Goal: Information Seeking & Learning: Learn about a topic

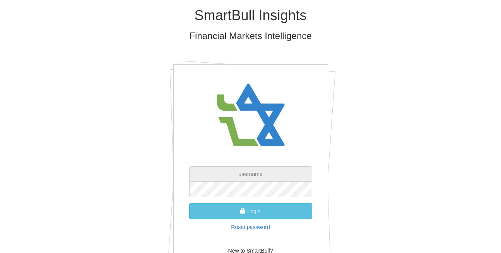
click at [254, 175] on input "text" at bounding box center [250, 173] width 123 height 15
type input "[EMAIL_ADDRESS][DOMAIN_NAME]"
click at [189, 203] on button "Login" at bounding box center [250, 211] width 123 height 16
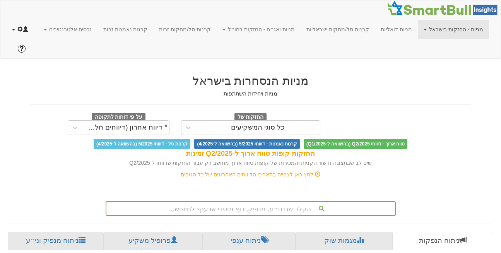
click at [12, 32] on link at bounding box center [20, 29] width 28 height 19
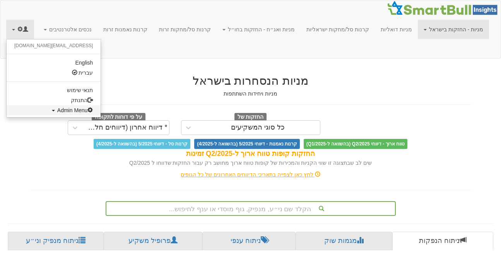
click at [57, 108] on span "Admin Menu" at bounding box center [75, 110] width 36 height 6
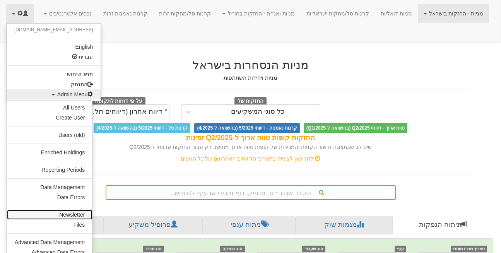
click at [69, 211] on link "Newsletter" at bounding box center [49, 215] width 85 height 10
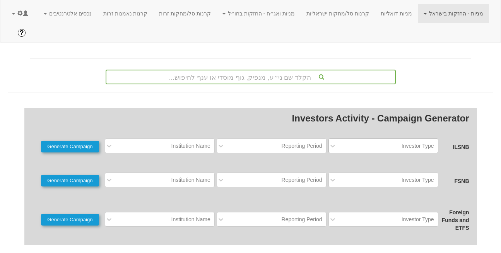
click at [422, 142] on div "Investor Type" at bounding box center [418, 146] width 32 height 8
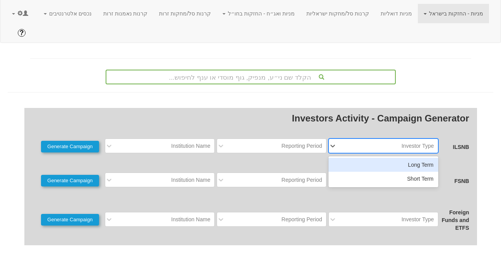
click at [417, 158] on div "Long Term" at bounding box center [383, 165] width 110 height 14
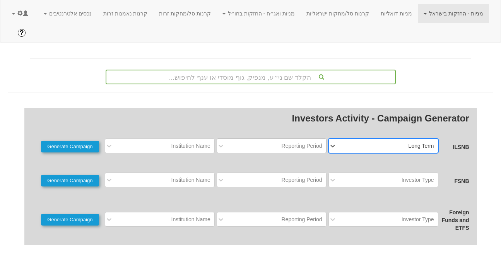
click at [308, 142] on div "Reporting Period" at bounding box center [302, 146] width 41 height 8
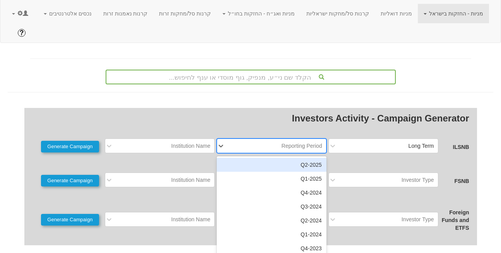
click at [303, 158] on div "2025-Q2" at bounding box center [272, 165] width 110 height 14
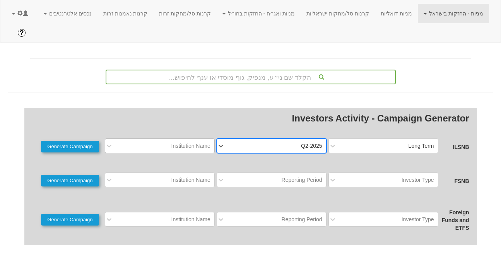
click at [183, 142] on div "Institution Name" at bounding box center [190, 146] width 39 height 8
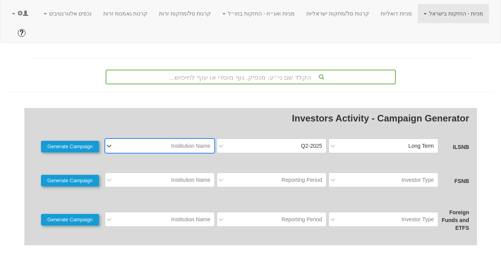
click at [181, 142] on div "Institution Name" at bounding box center [190, 146] width 39 height 8
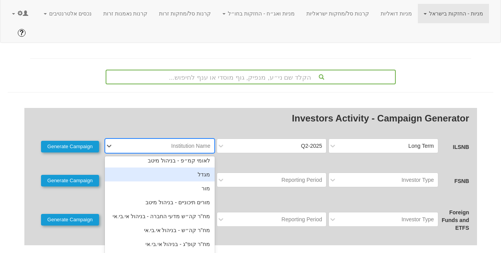
scroll to position [308, 0]
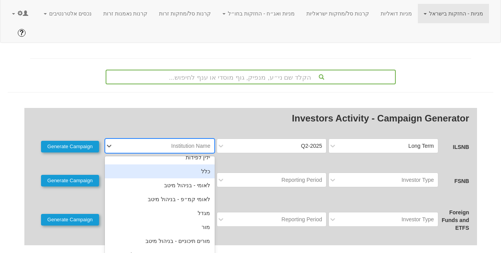
click at [196, 164] on div "כלל" at bounding box center [160, 171] width 110 height 14
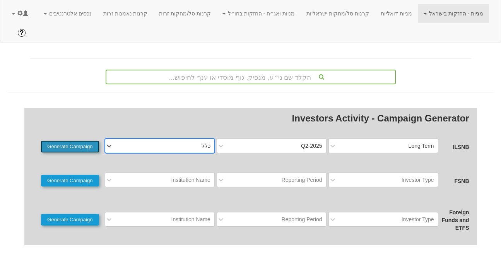
click at [75, 141] on button "Generate Campaign" at bounding box center [70, 147] width 58 height 12
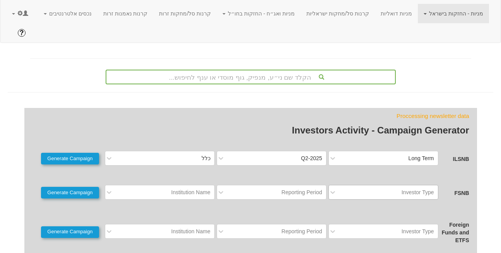
click at [422, 188] on div "Investor Type" at bounding box center [418, 192] width 32 height 8
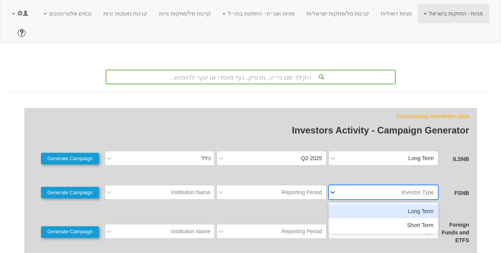
click at [421, 204] on div "Long Term" at bounding box center [383, 211] width 110 height 14
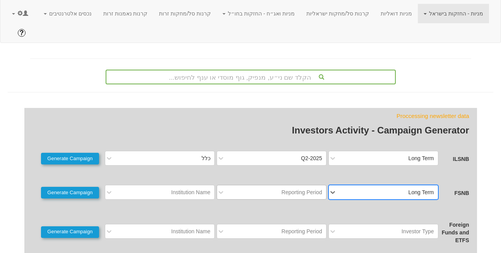
click at [315, 185] on div "Reporting Period" at bounding box center [272, 192] width 110 height 15
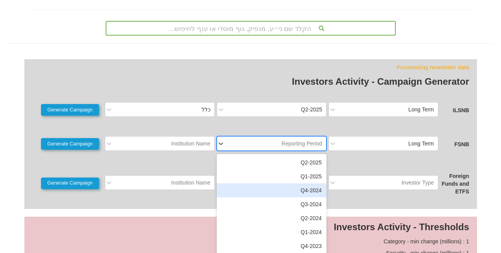
scroll to position [65, 0]
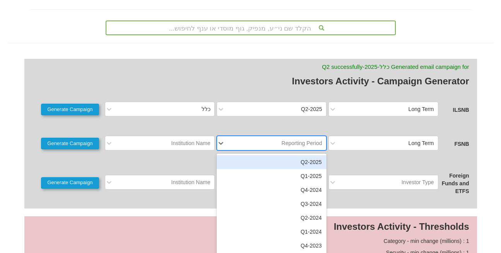
click at [305, 155] on div "2025-Q2" at bounding box center [272, 162] width 110 height 14
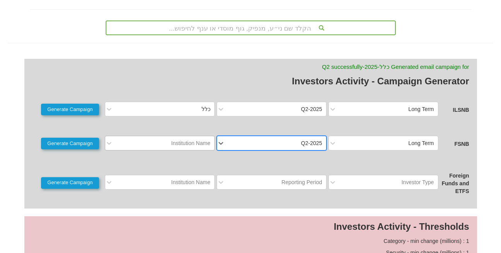
click at [201, 139] on div "Institution Name" at bounding box center [190, 143] width 39 height 8
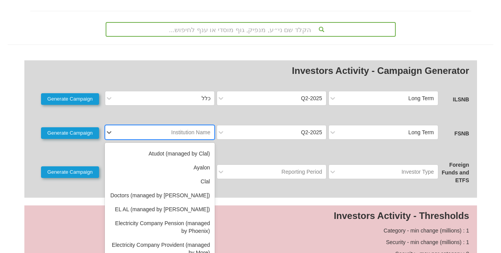
scroll to position [105, 0]
click at [208, 174] on div "Clal" at bounding box center [160, 181] width 110 height 14
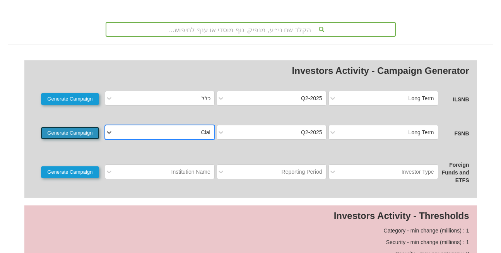
click at [57, 127] on button "Generate Campaign" at bounding box center [70, 133] width 58 height 12
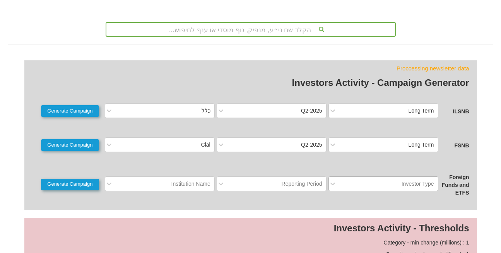
click at [398, 178] on div "Investor Type" at bounding box center [389, 184] width 97 height 12
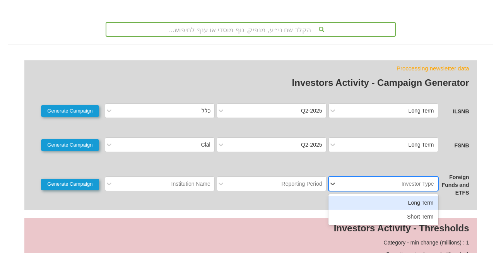
click at [400, 196] on div "Long Term" at bounding box center [383, 203] width 110 height 14
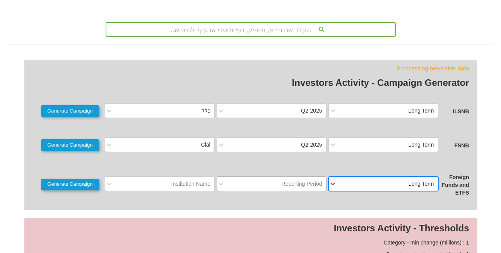
click at [296, 176] on div "Reporting Period" at bounding box center [272, 183] width 110 height 15
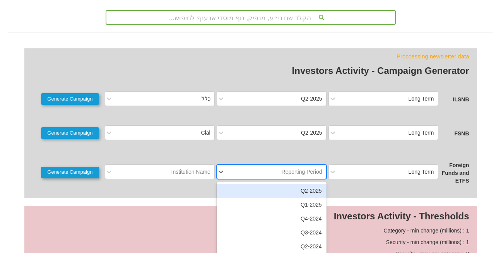
click at [296, 184] on div "2025-Q2" at bounding box center [272, 191] width 110 height 14
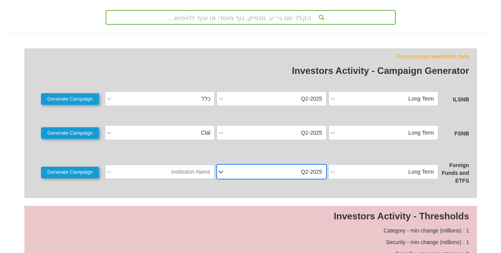
click at [203, 168] on div "Institution Name" at bounding box center [190, 172] width 39 height 8
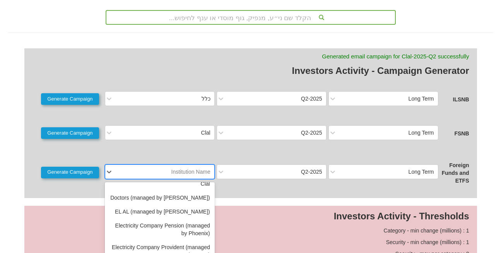
scroll to position [143, 0]
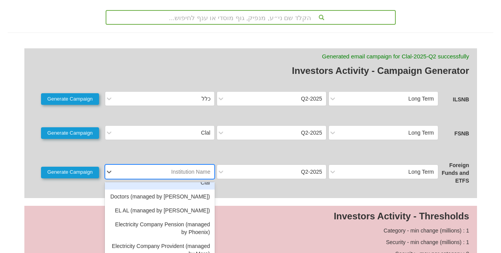
click at [201, 176] on div "Clal" at bounding box center [160, 183] width 110 height 14
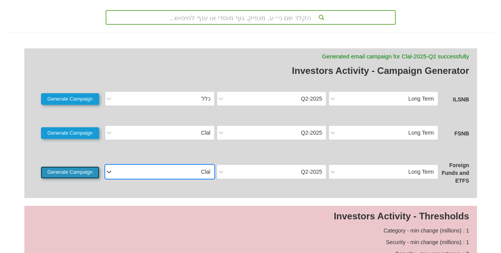
click at [65, 167] on button "Generate Campaign" at bounding box center [70, 173] width 58 height 12
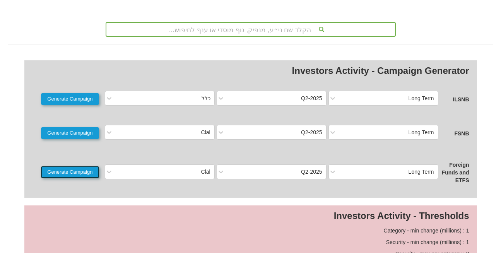
scroll to position [0, 0]
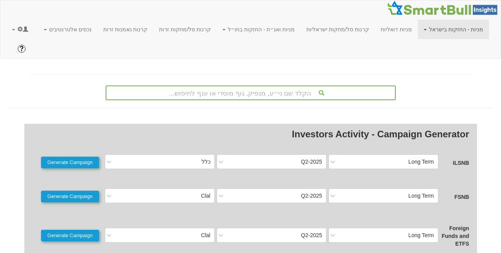
click at [455, 26] on link "מניות - החזקות בישראל" at bounding box center [453, 29] width 71 height 19
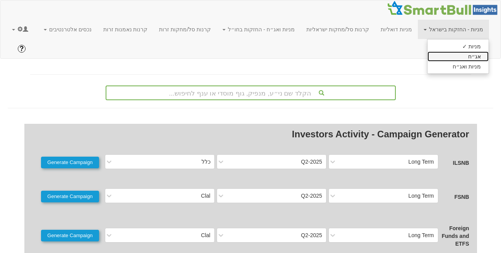
click at [465, 57] on link "אג״ח" at bounding box center [457, 56] width 61 height 10
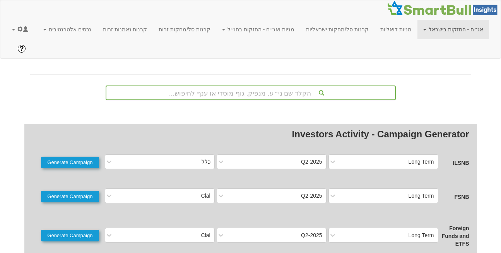
click at [321, 85] on div "הקלד שם ני״ע, מנפיק, גוף מוסדי או ענף לחיפוש..." at bounding box center [251, 92] width 290 height 15
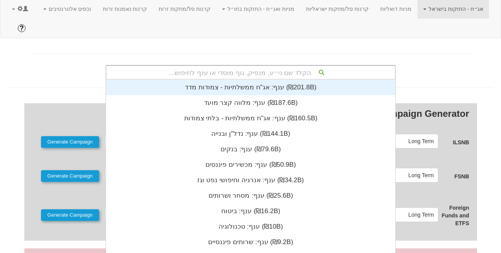
scroll to position [192, 0]
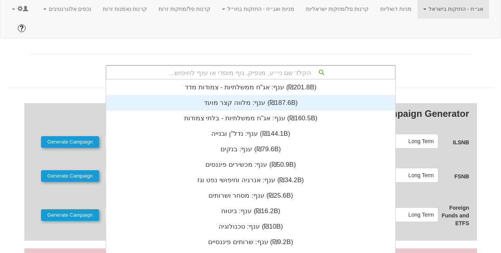
click at [289, 95] on div "ענף: ‏מלווה קצר מועד ‎(₪187.6B)‎" at bounding box center [250, 102] width 289 height 15
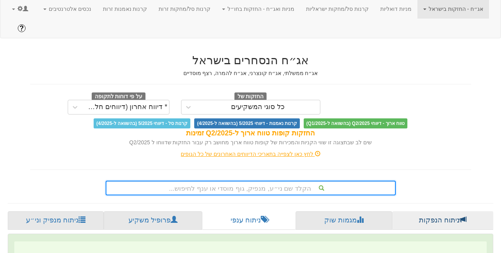
click at [441, 211] on link "ניתוח הנפקות" at bounding box center [442, 220] width 101 height 19
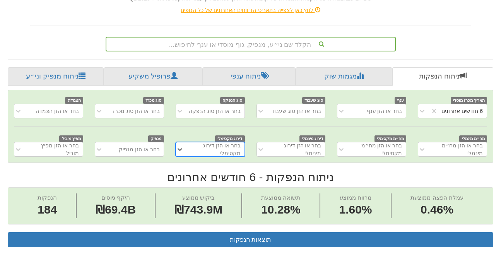
scroll to position [169, 0]
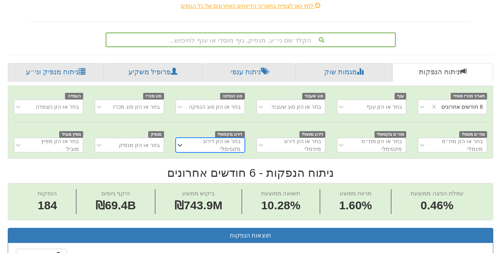
click at [142, 130] on div "מנפיק בחר או הזן מנפיק" at bounding box center [129, 141] width 81 height 22
click at [143, 139] on div "בחר או הזן מנפיק" at bounding box center [135, 145] width 56 height 12
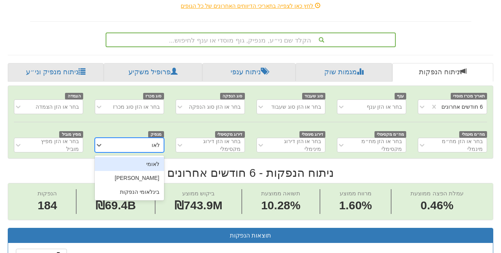
type input "לאומי"
click at [151, 157] on div "לאומי" at bounding box center [129, 164] width 69 height 14
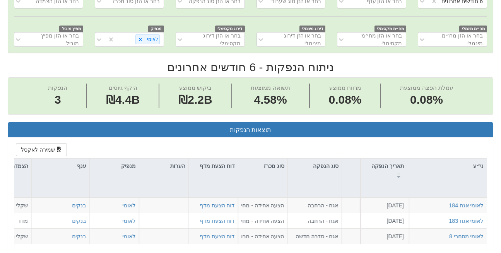
scroll to position [0, 1646]
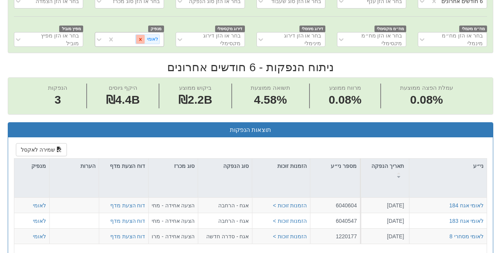
click at [143, 37] on icon at bounding box center [140, 39] width 5 height 5
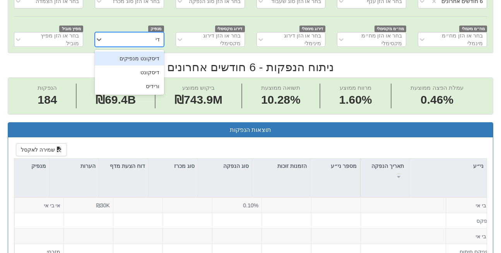
type input "דיס"
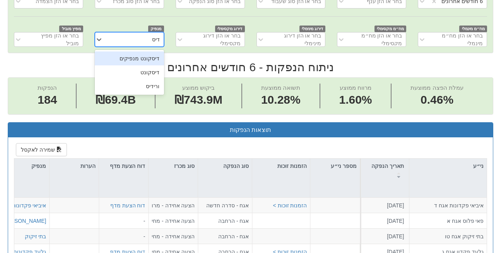
click at [145, 51] on div "דיסקונט מנפיקים" at bounding box center [129, 58] width 69 height 14
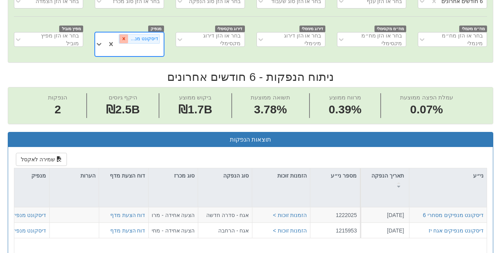
click at [125, 36] on icon at bounding box center [123, 38] width 5 height 5
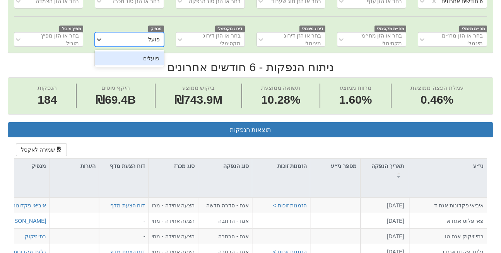
type input "פועלים"
click at [136, 51] on div "פועלים" at bounding box center [129, 58] width 69 height 14
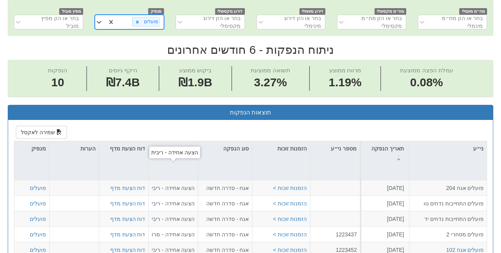
scroll to position [291, 0]
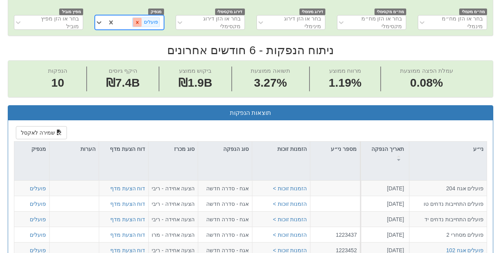
click at [140, 20] on icon at bounding box center [137, 22] width 5 height 5
type input "אמו"
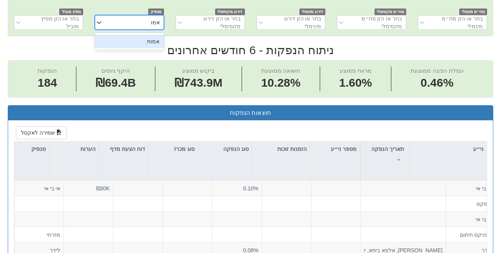
scroll to position [290, 0]
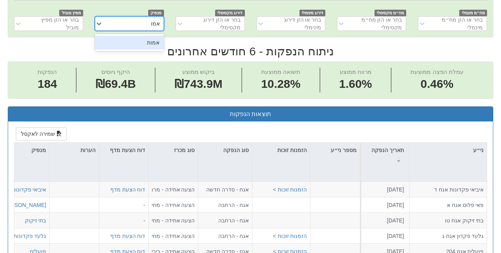
click at [149, 36] on div "אמות" at bounding box center [129, 43] width 69 height 14
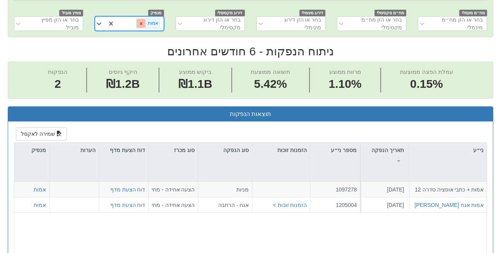
click at [140, 21] on icon at bounding box center [140, 23] width 5 height 5
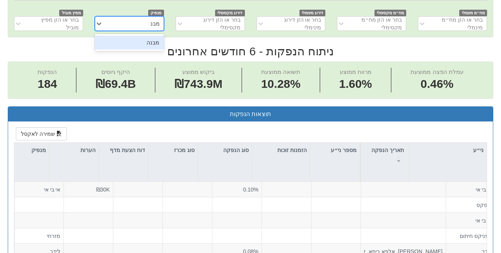
type input "מבנה"
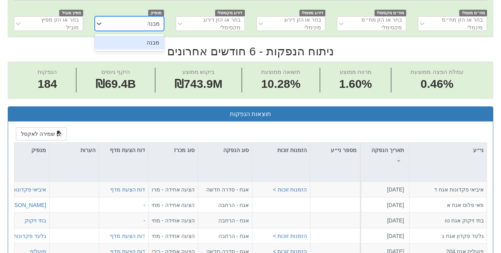
click at [147, 36] on div "מבנה" at bounding box center [129, 43] width 69 height 14
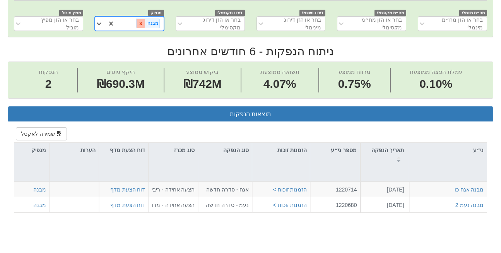
click at [141, 22] on icon at bounding box center [140, 23] width 3 height 3
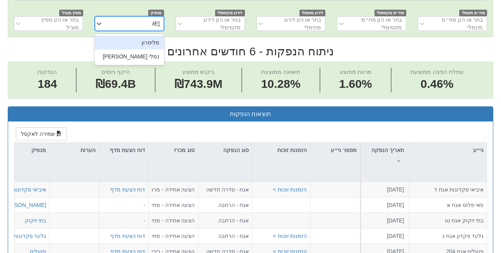
type input "[PERSON_NAME]"
click at [145, 36] on div "מליסרון" at bounding box center [129, 43] width 69 height 14
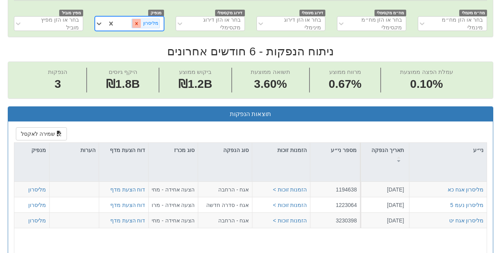
click at [138, 22] on icon at bounding box center [136, 23] width 3 height 3
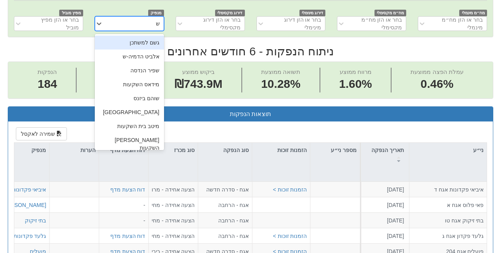
type input "[PERSON_NAME]"
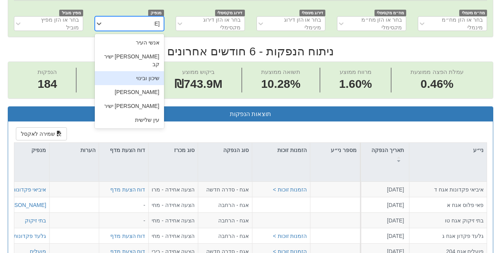
click at [143, 71] on div "שיכון ובינוי" at bounding box center [129, 78] width 69 height 14
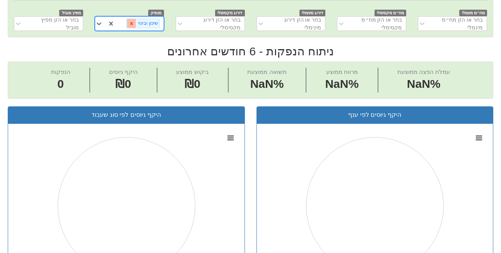
click at [134, 21] on icon at bounding box center [131, 23] width 5 height 5
type input "[PERSON_NAME]"
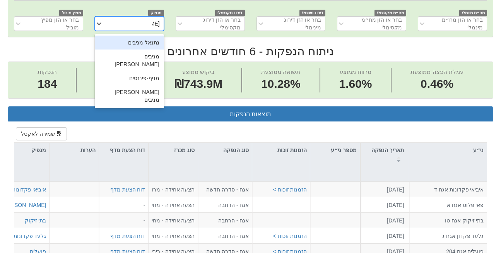
scroll to position [0, 1646]
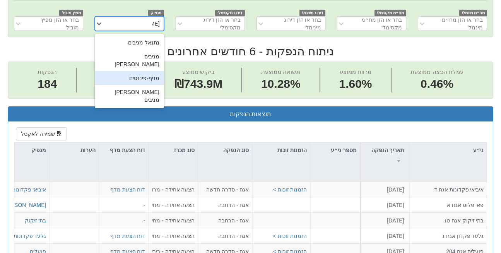
click at [140, 71] on div "מניף-פיננסים" at bounding box center [129, 78] width 69 height 14
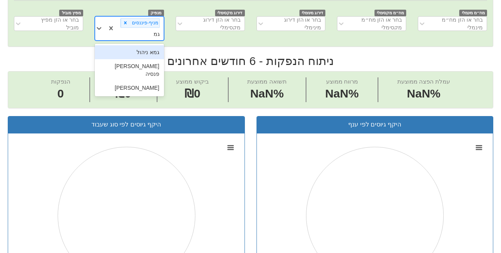
type input "גמא"
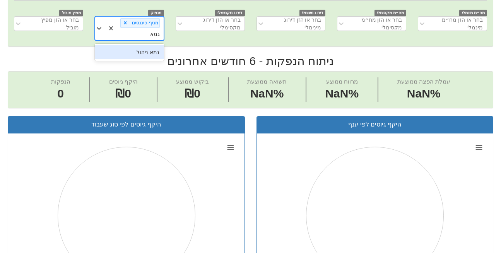
click at [143, 45] on div "גמא ניהול" at bounding box center [129, 52] width 69 height 14
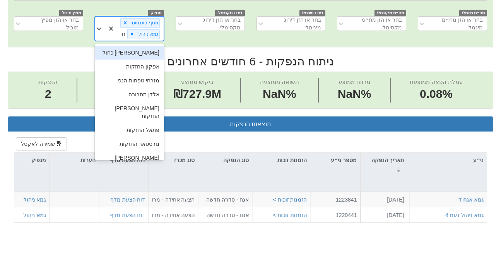
type input "חשמל"
